Goal: Find specific page/section: Find specific page/section

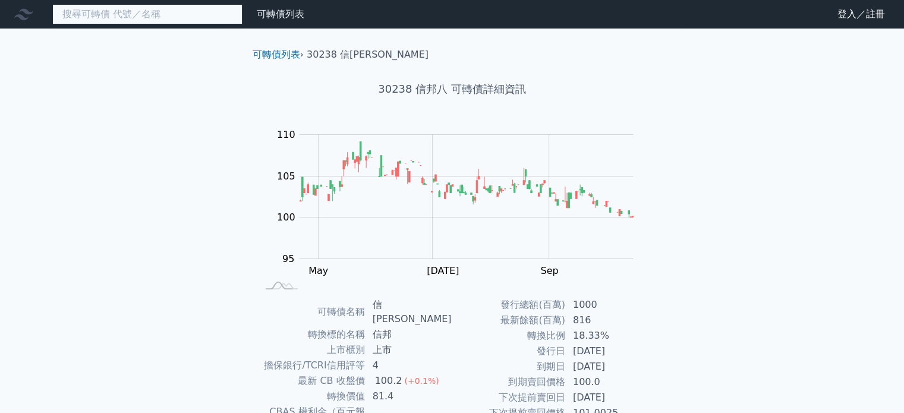
click at [132, 18] on input at bounding box center [147, 14] width 190 height 20
paste input "[PERSON_NAME]"
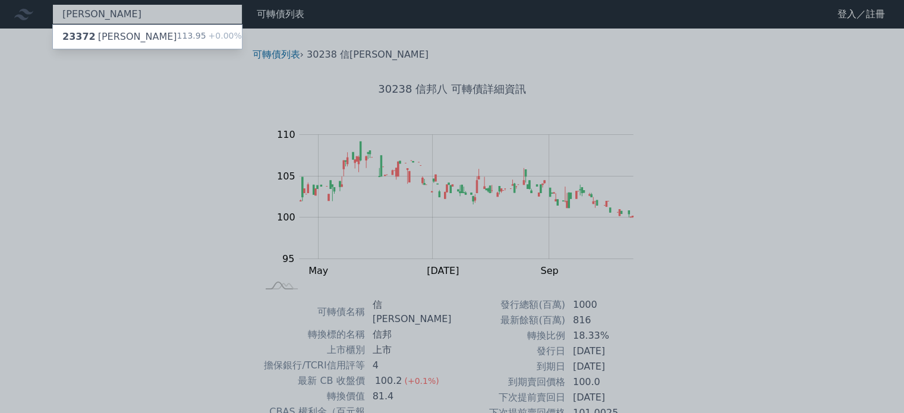
type input "[PERSON_NAME]"
click at [213, 209] on div at bounding box center [452, 206] width 904 height 413
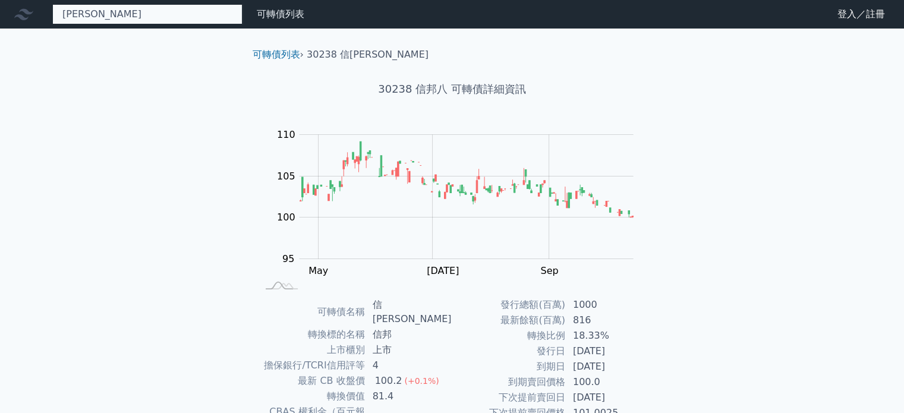
click at [120, 10] on div "[PERSON_NAME] 23372 [PERSON_NAME] 113.95 +0.00%" at bounding box center [147, 14] width 190 height 20
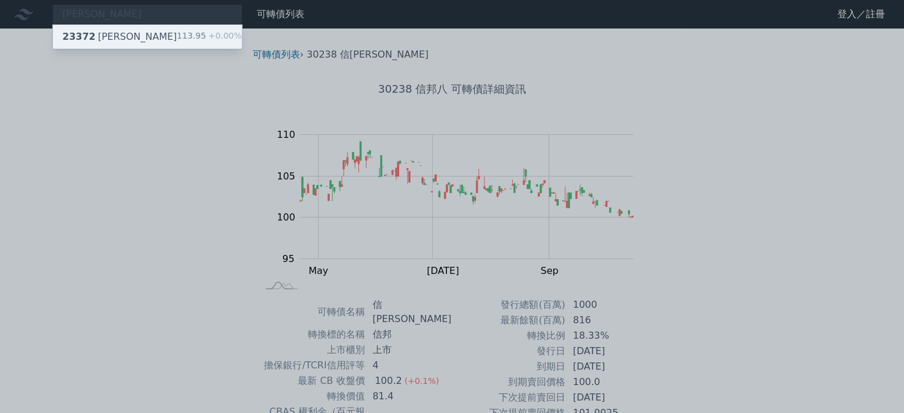
click at [80, 37] on span "23372" at bounding box center [78, 36] width 33 height 11
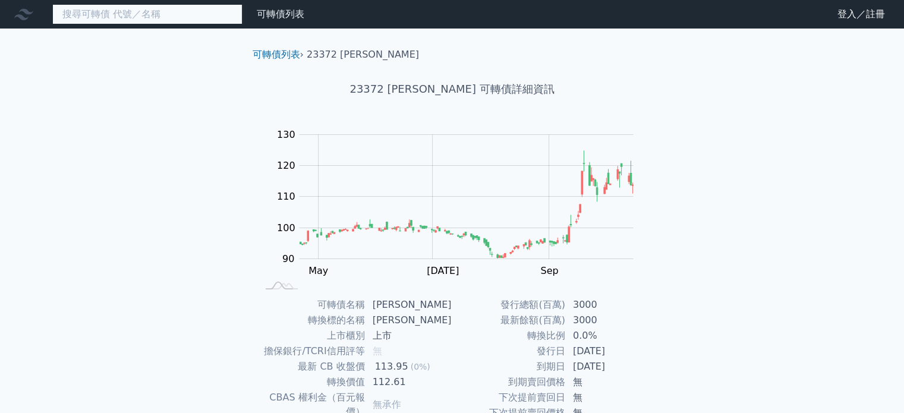
click at [162, 14] on input at bounding box center [147, 14] width 190 height 20
paste input "東碩三"
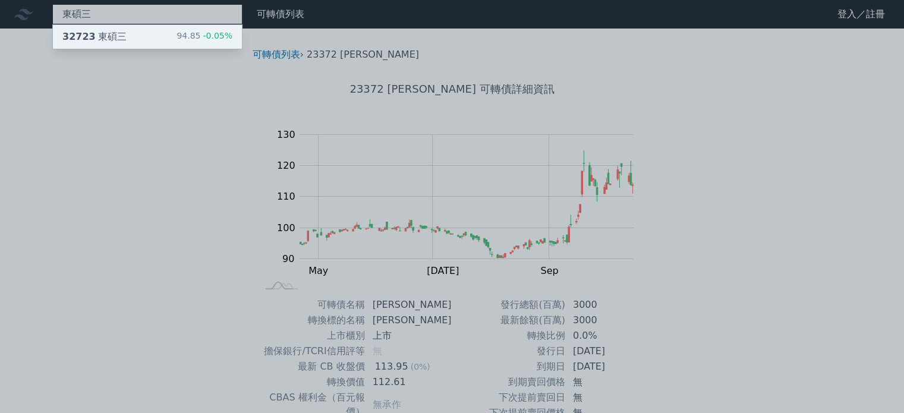
type input "東碩三"
click at [94, 37] on div "32723 東碩三" at bounding box center [94, 37] width 64 height 14
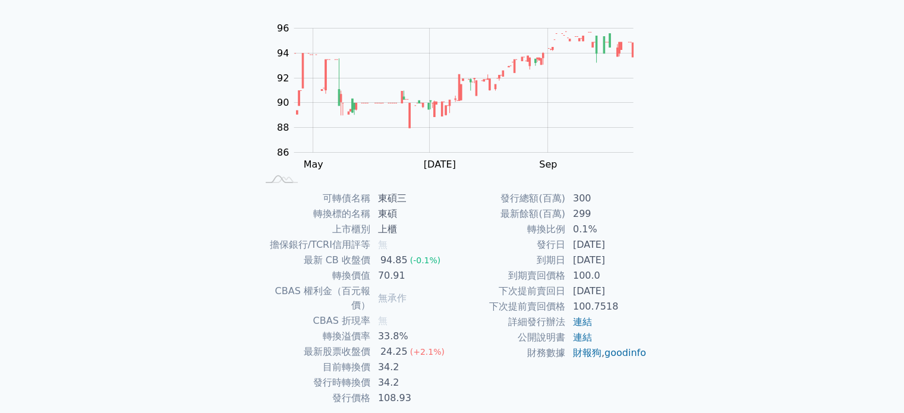
scroll to position [119, 0]
